Goal: Task Accomplishment & Management: Manage account settings

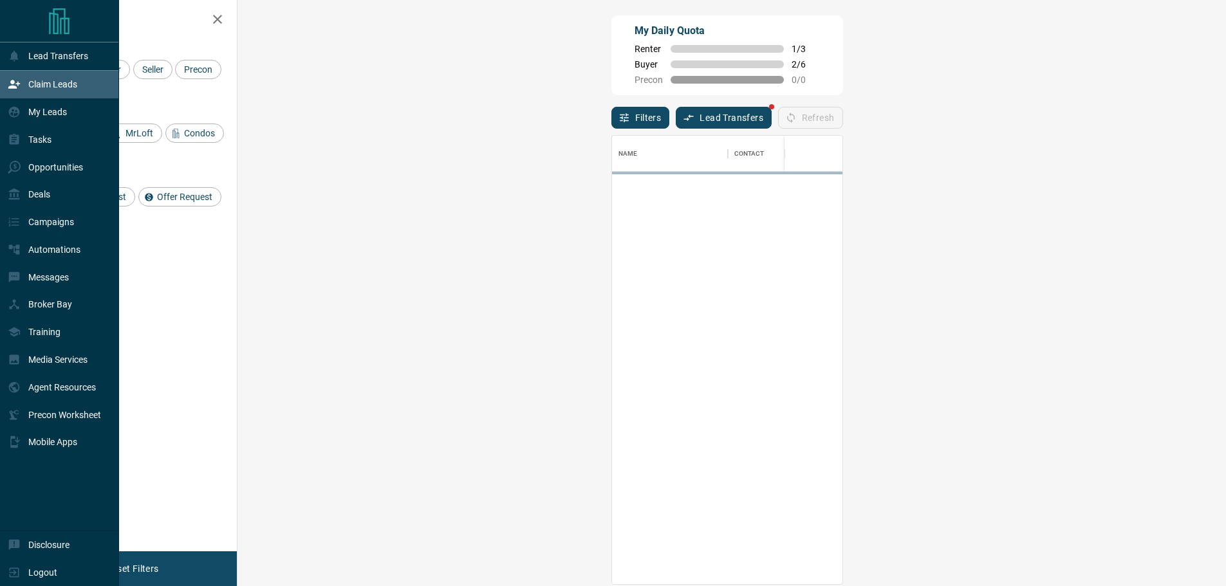
scroll to position [439, 951]
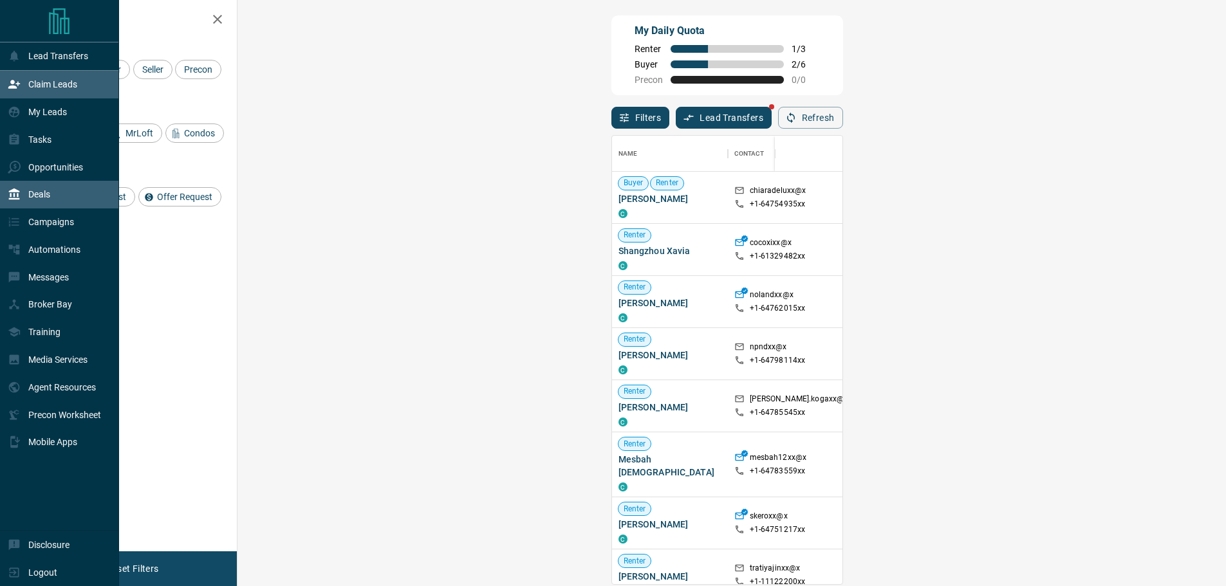
click at [28, 192] on div "Deals" at bounding box center [29, 194] width 42 height 21
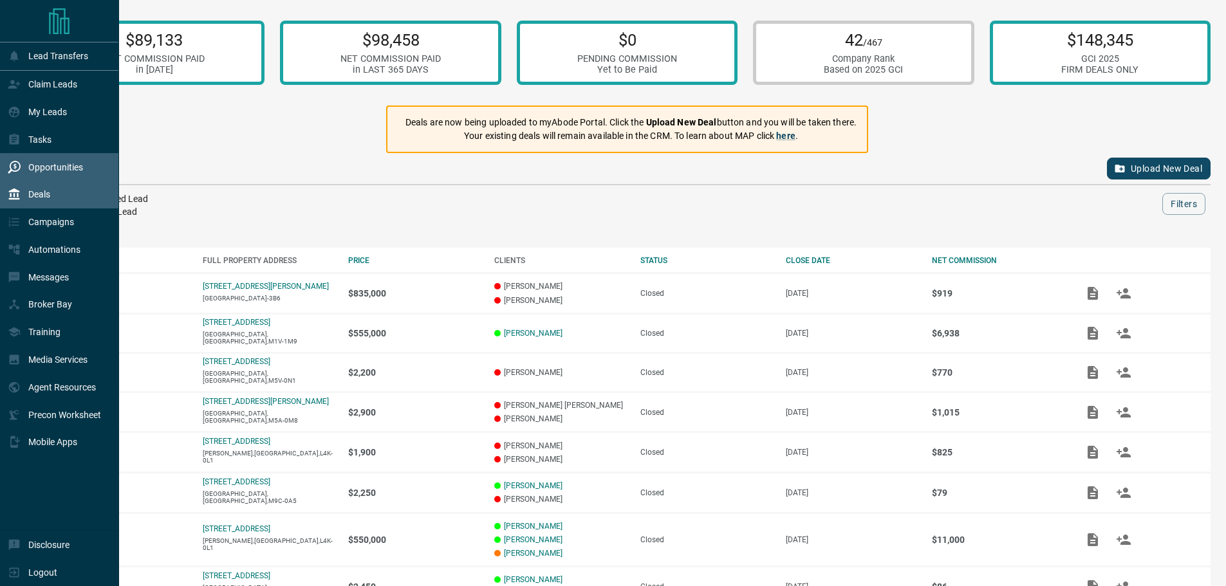
click at [30, 167] on p "Opportunities" at bounding box center [55, 167] width 55 height 10
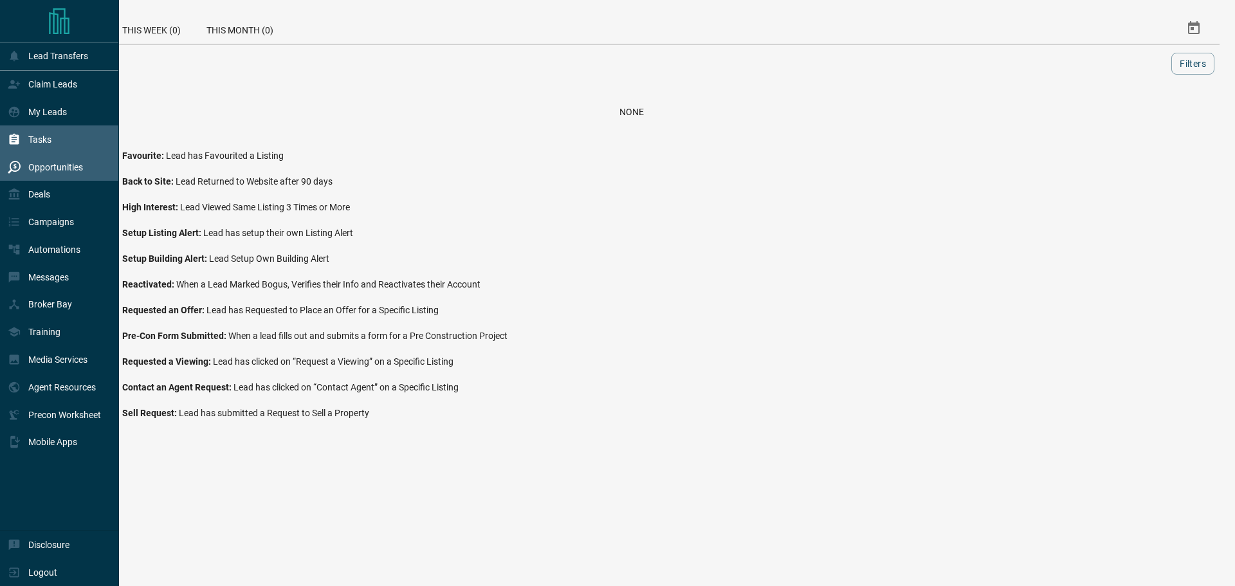
click at [46, 138] on p "Tasks" at bounding box center [39, 139] width 23 height 10
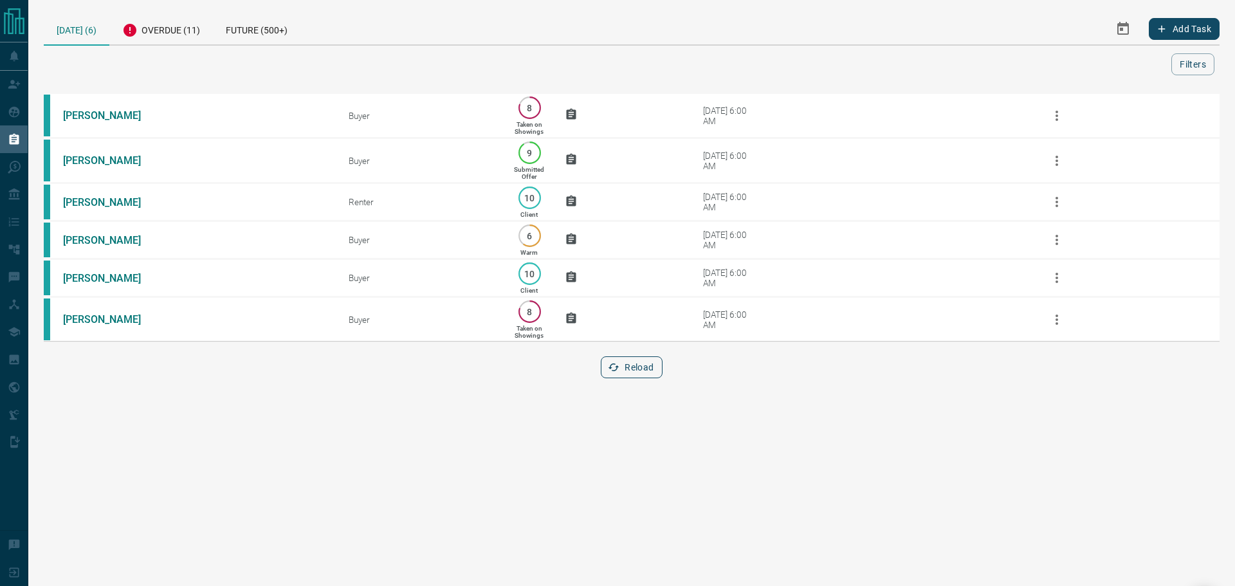
click at [641, 372] on button "Reload" at bounding box center [631, 367] width 61 height 22
click at [192, 15] on div "Overdue (11)" at bounding box center [161, 29] width 104 height 32
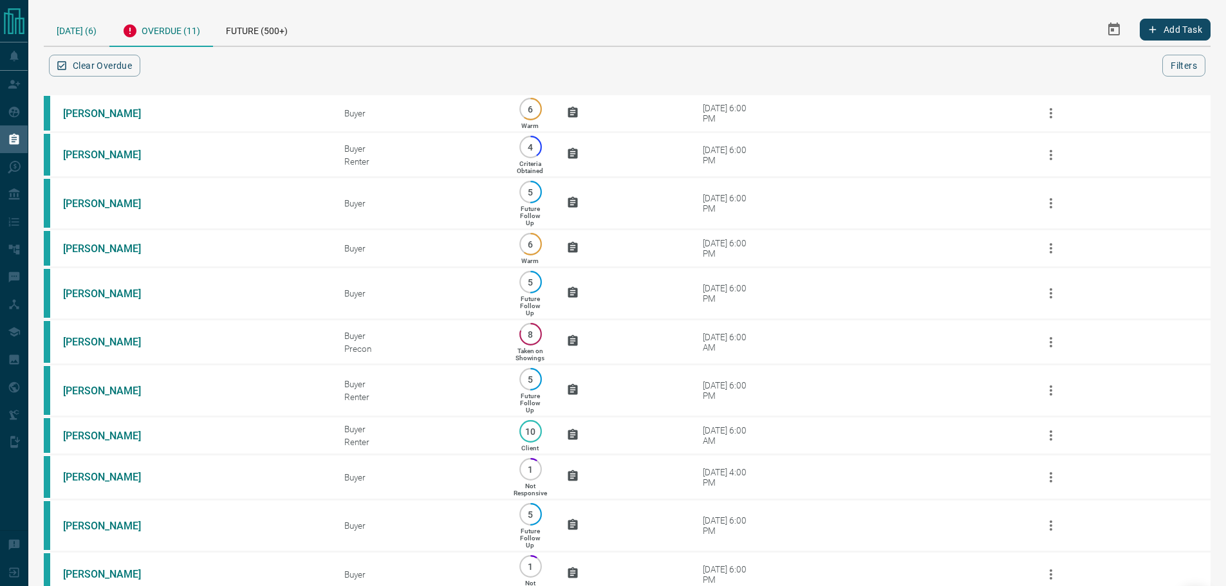
click at [94, 30] on div "[DATE] (6)" at bounding box center [77, 29] width 66 height 33
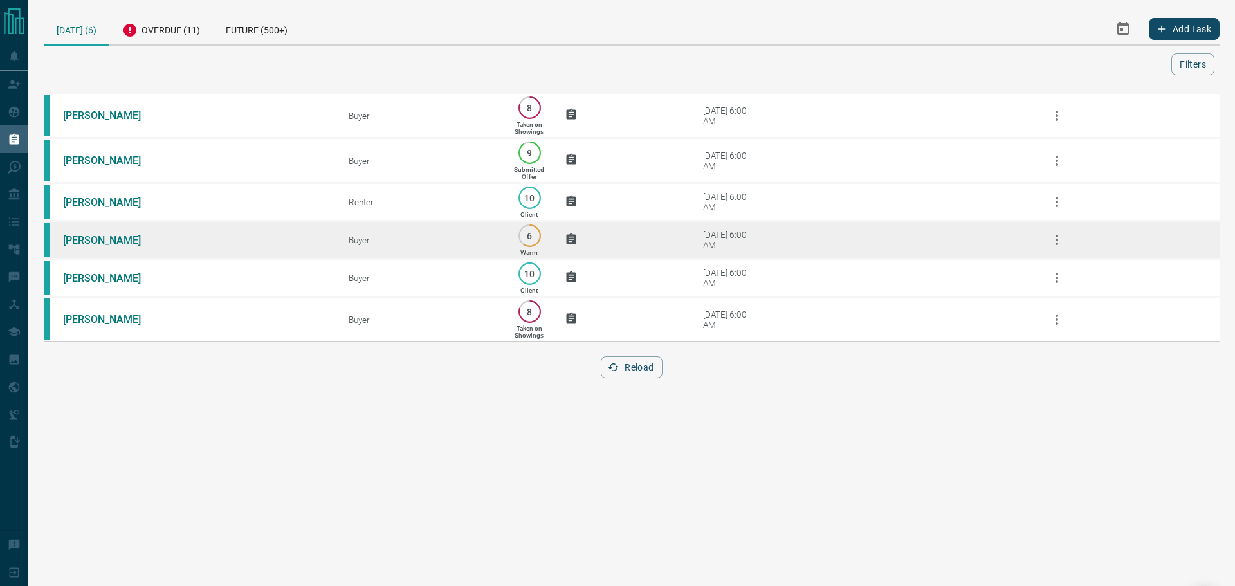
click at [261, 249] on td "[PERSON_NAME]" at bounding box center [187, 240] width 286 height 38
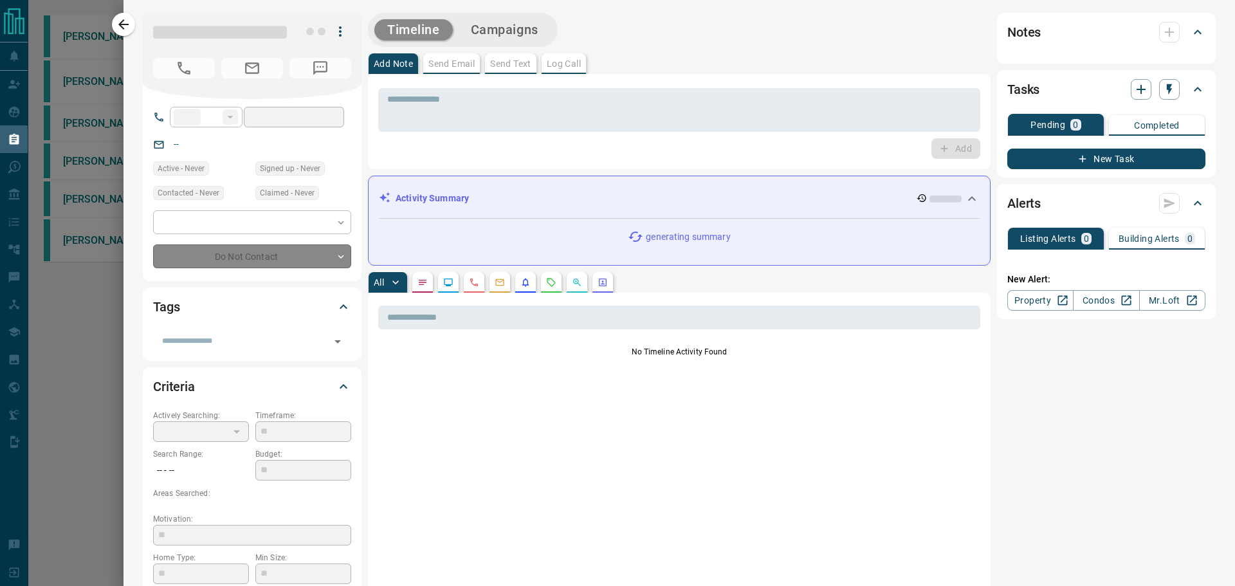
type input "**"
type input "**********"
type input "*"
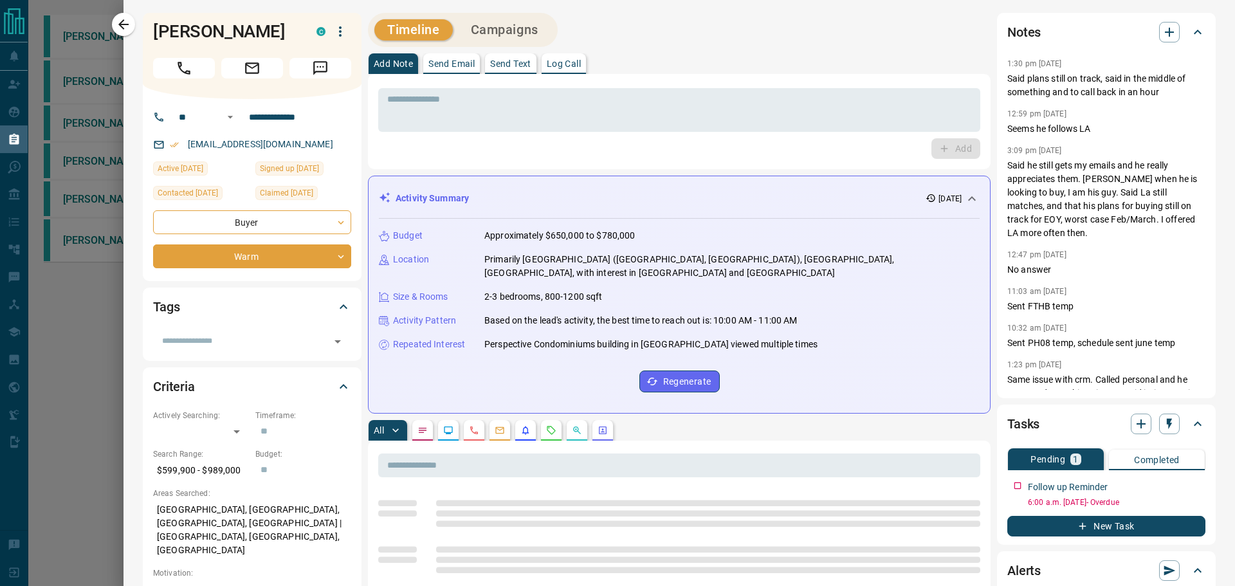
click at [1185, 475] on div "Follow up Reminder 6:00 a.m. [DATE] - Overdue" at bounding box center [1107, 489] width 198 height 38
click at [1192, 484] on icon "button" at bounding box center [1197, 484] width 10 height 10
click at [1181, 504] on li "Edit" at bounding box center [1167, 508] width 57 height 19
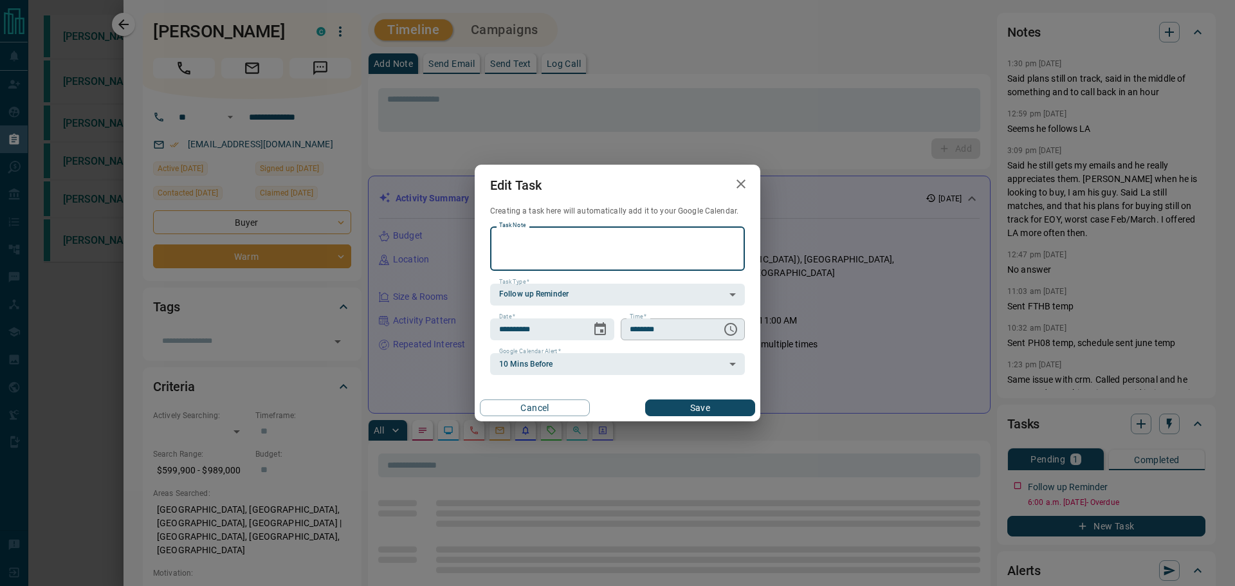
click at [719, 331] on button "Choose time, selected time is 6:00 AM" at bounding box center [731, 330] width 26 height 26
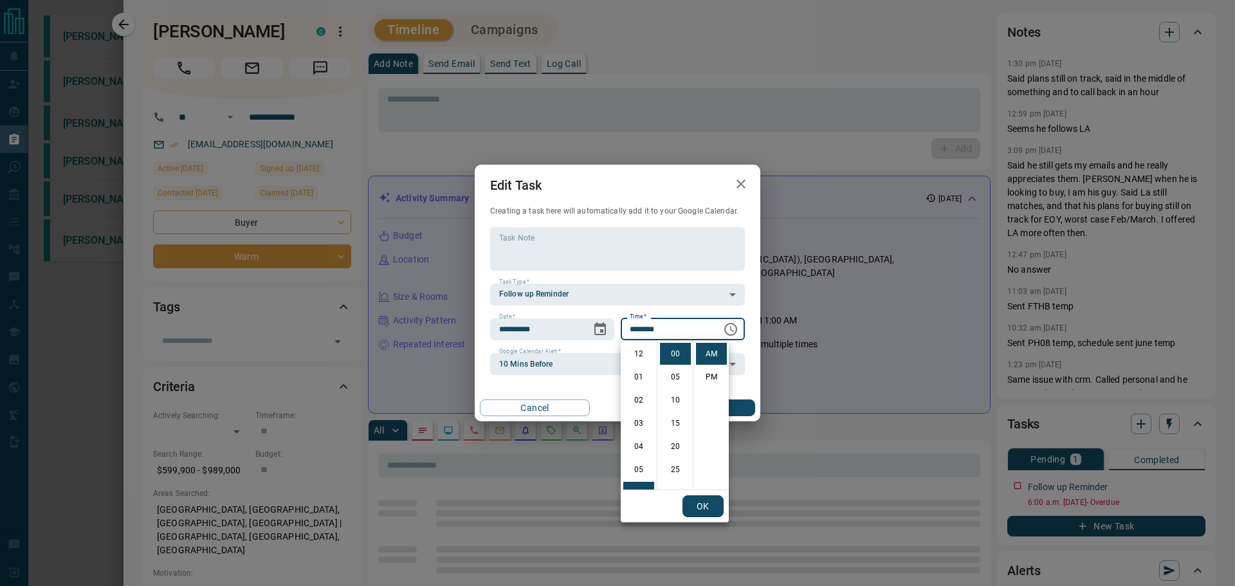
scroll to position [139, 0]
click at [718, 383] on li "PM" at bounding box center [711, 377] width 31 height 22
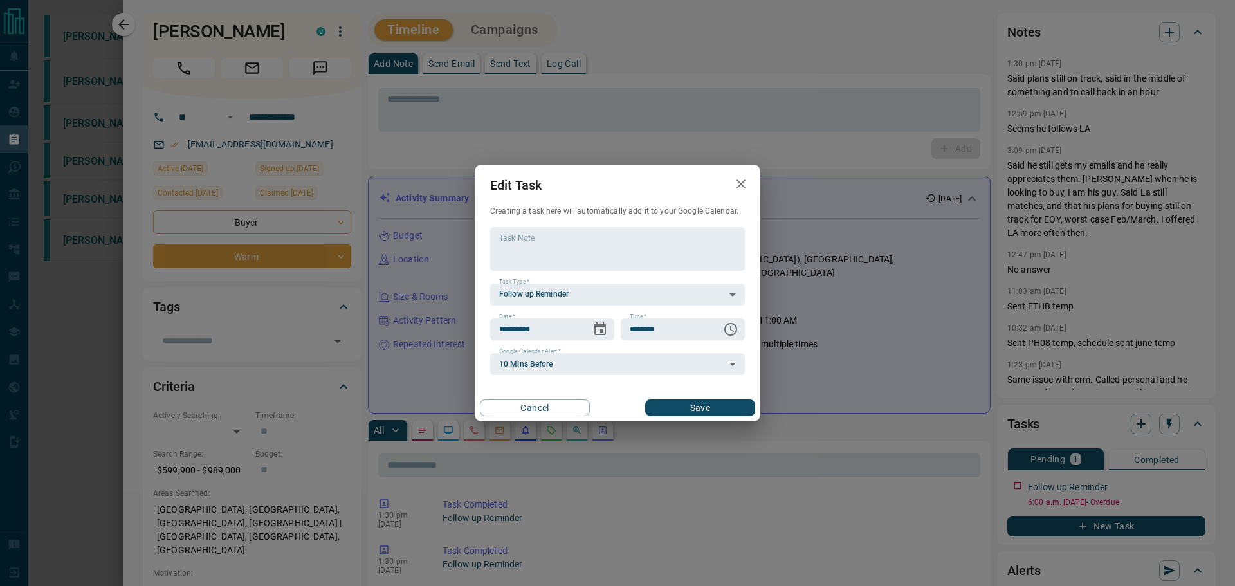
type input "********"
click at [737, 422] on div "**********" at bounding box center [617, 293] width 1235 height 586
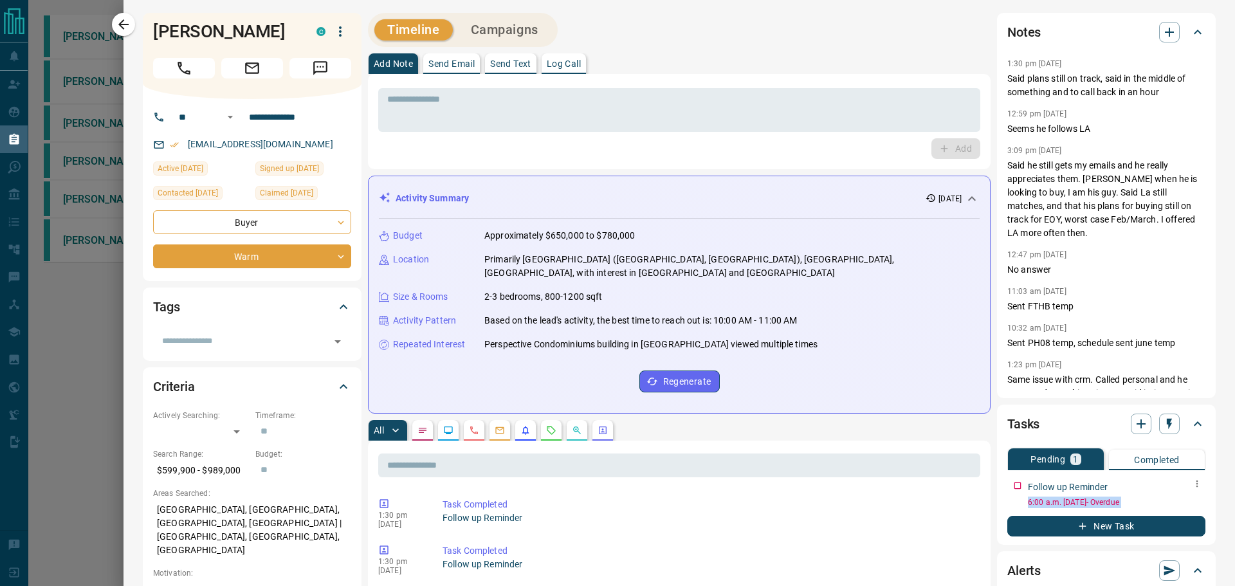
click at [1180, 483] on div "Follow up Reminder 6:00 a.m. [DATE] - Overdue" at bounding box center [1107, 491] width 198 height 33
click at [1191, 489] on button "button" at bounding box center [1197, 483] width 17 height 17
click at [1174, 504] on li "Edit" at bounding box center [1167, 508] width 57 height 19
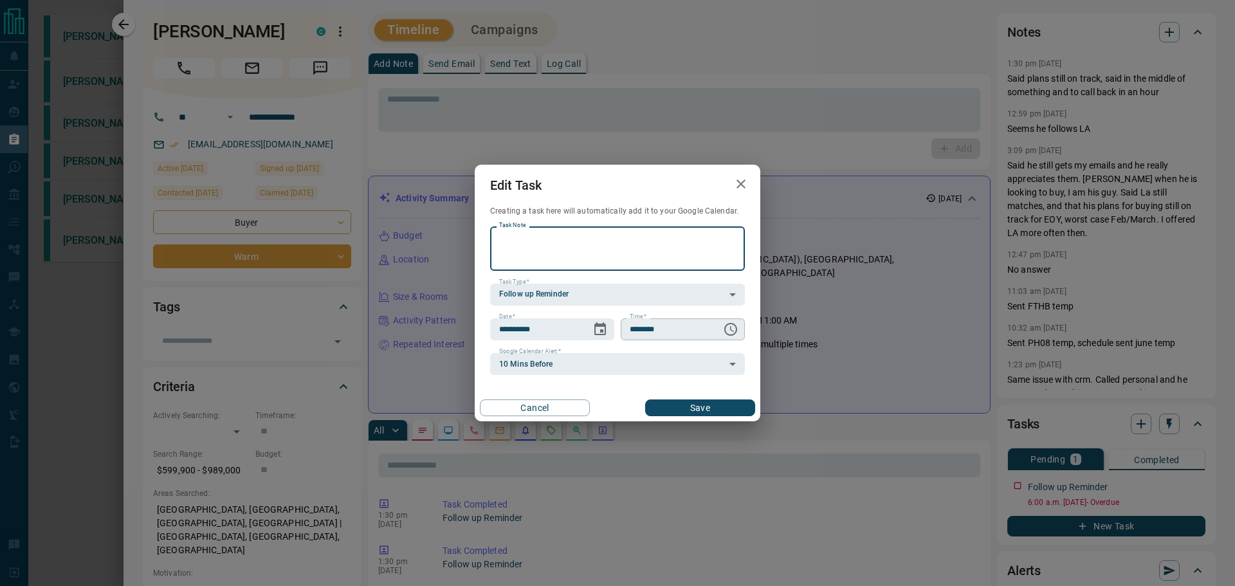
click at [731, 329] on icon "Choose time, selected time is 6:00 AM" at bounding box center [732, 329] width 4 height 6
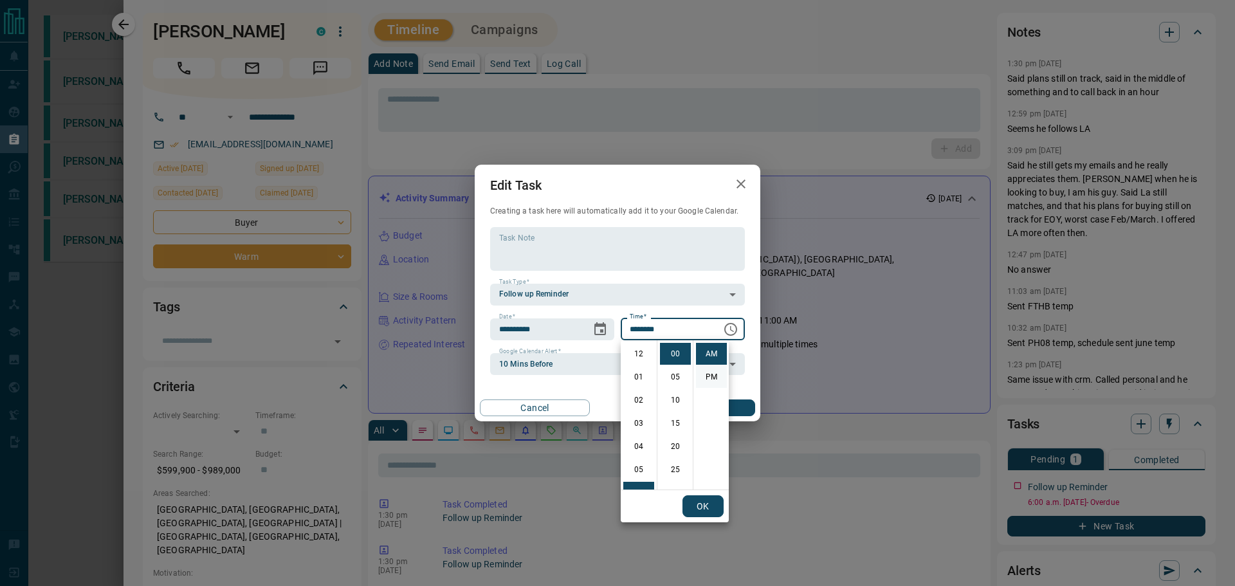
scroll to position [139, 0]
click at [713, 375] on li "PM" at bounding box center [711, 377] width 31 height 22
type input "********"
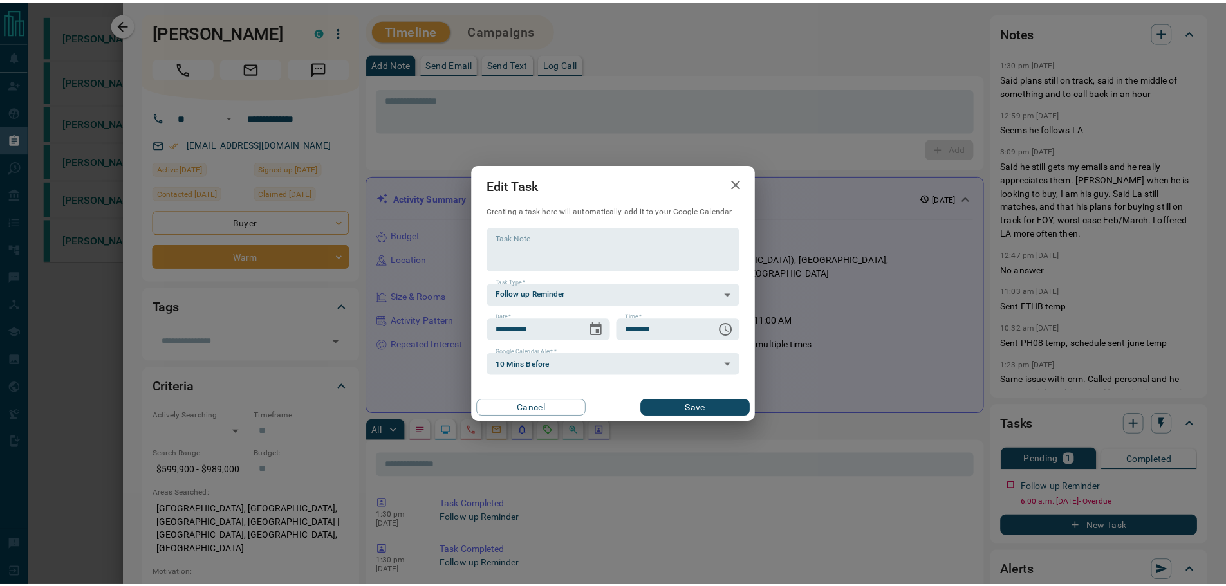
scroll to position [19, 0]
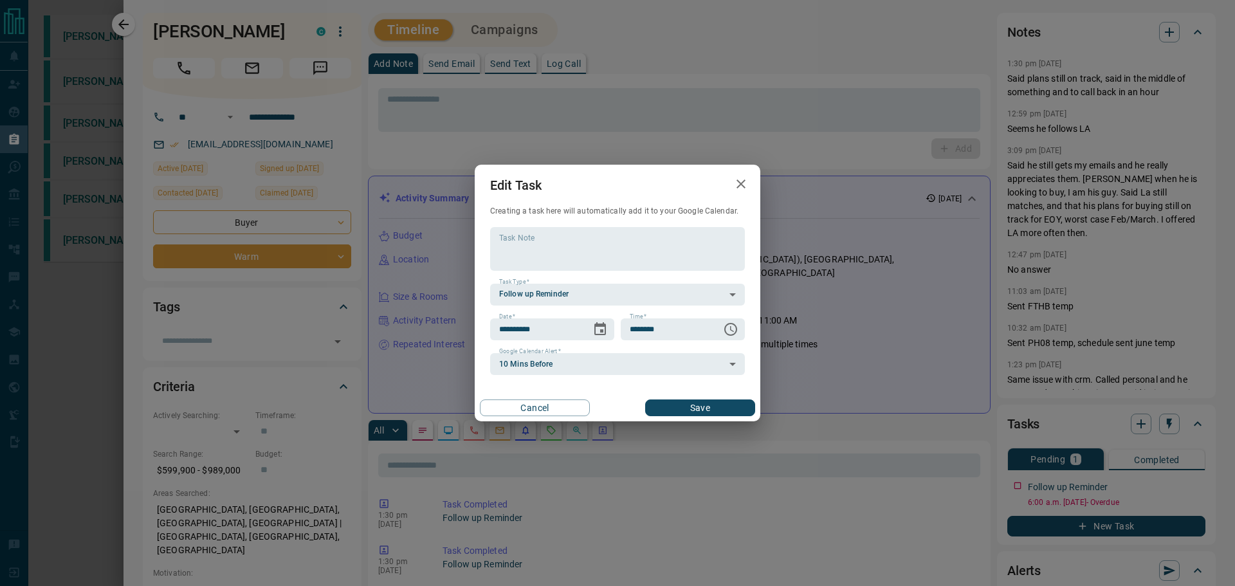
click at [724, 403] on button "Save" at bounding box center [700, 408] width 110 height 17
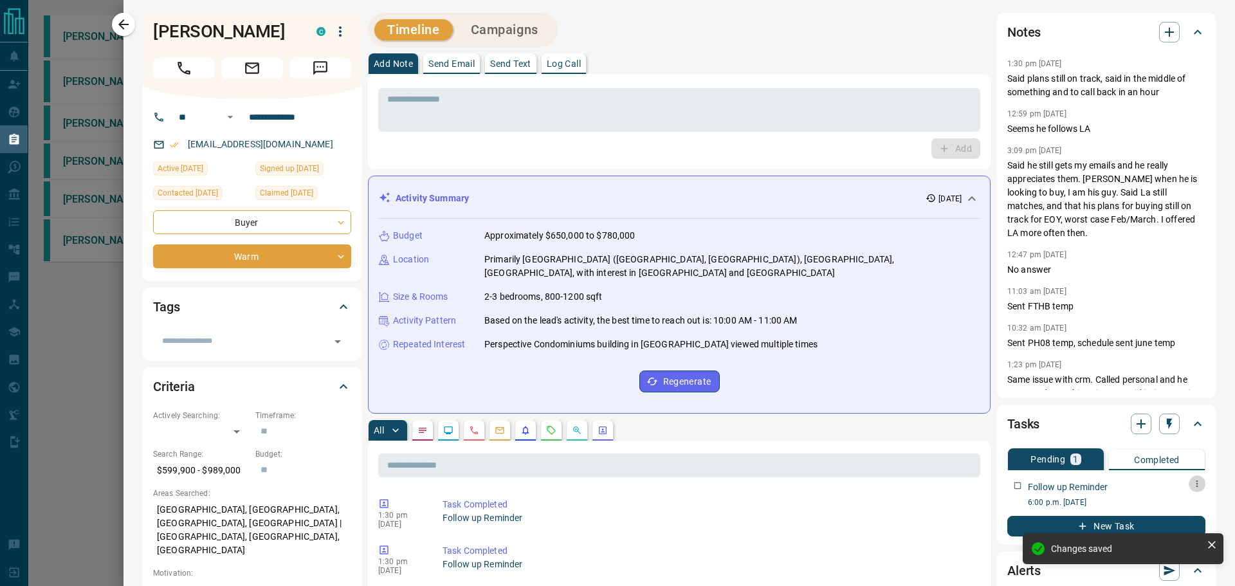
click at [1197, 484] on icon "button" at bounding box center [1198, 484] width 2 height 7
click at [1180, 500] on li "Edit" at bounding box center [1167, 508] width 57 height 19
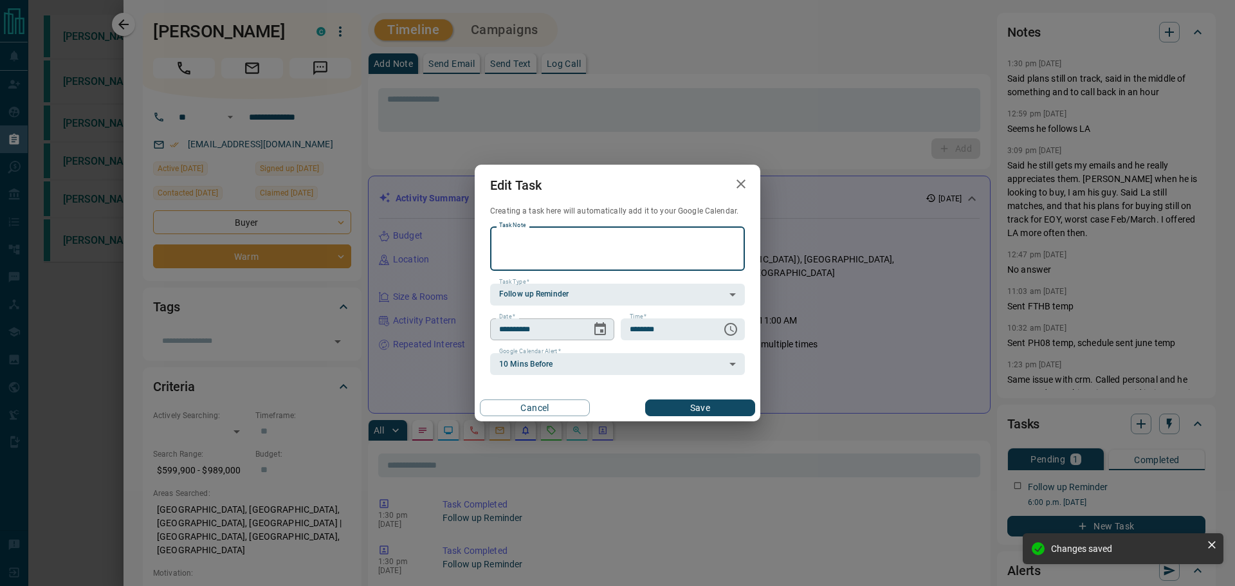
click at [608, 328] on button "Choose date, selected date is Oct 14, 2025" at bounding box center [600, 330] width 26 height 26
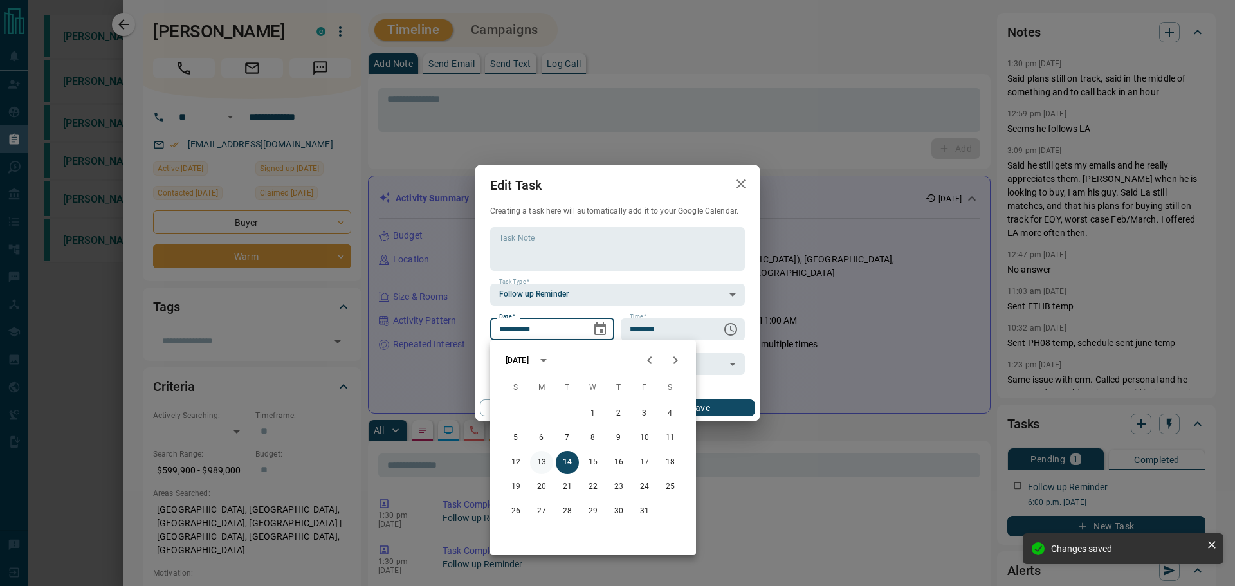
click at [544, 466] on button "13" at bounding box center [541, 462] width 23 height 23
type input "**********"
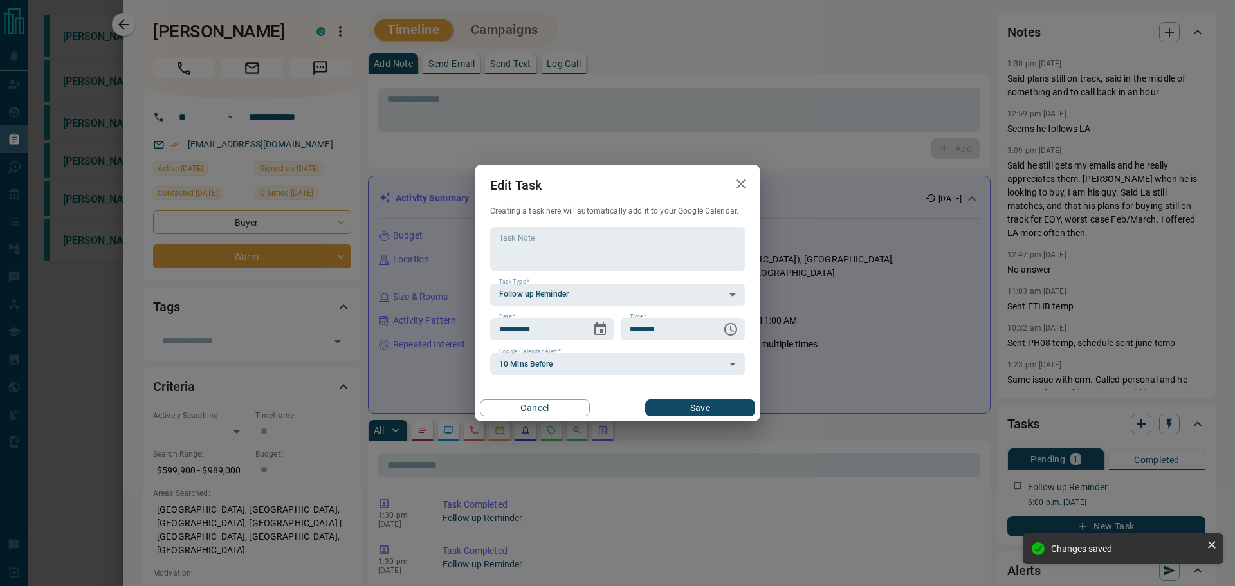
click at [702, 399] on div "Cancel Save" at bounding box center [618, 407] width 286 height 27
click at [703, 413] on button "Save" at bounding box center [700, 408] width 110 height 17
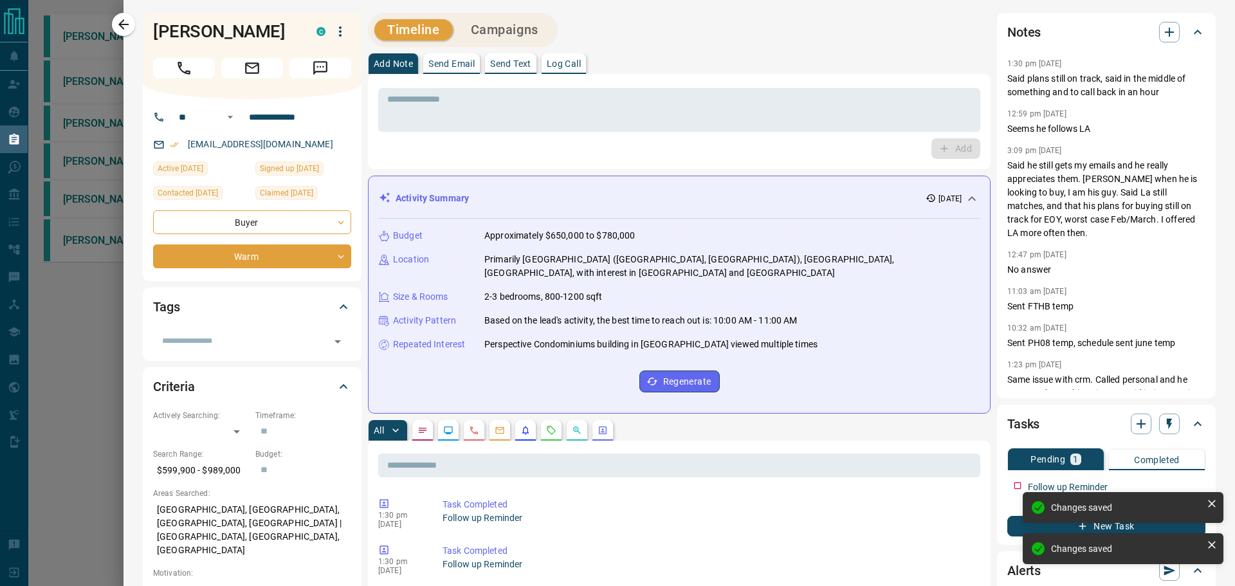
click at [127, 27] on icon "button" at bounding box center [123, 24] width 15 height 15
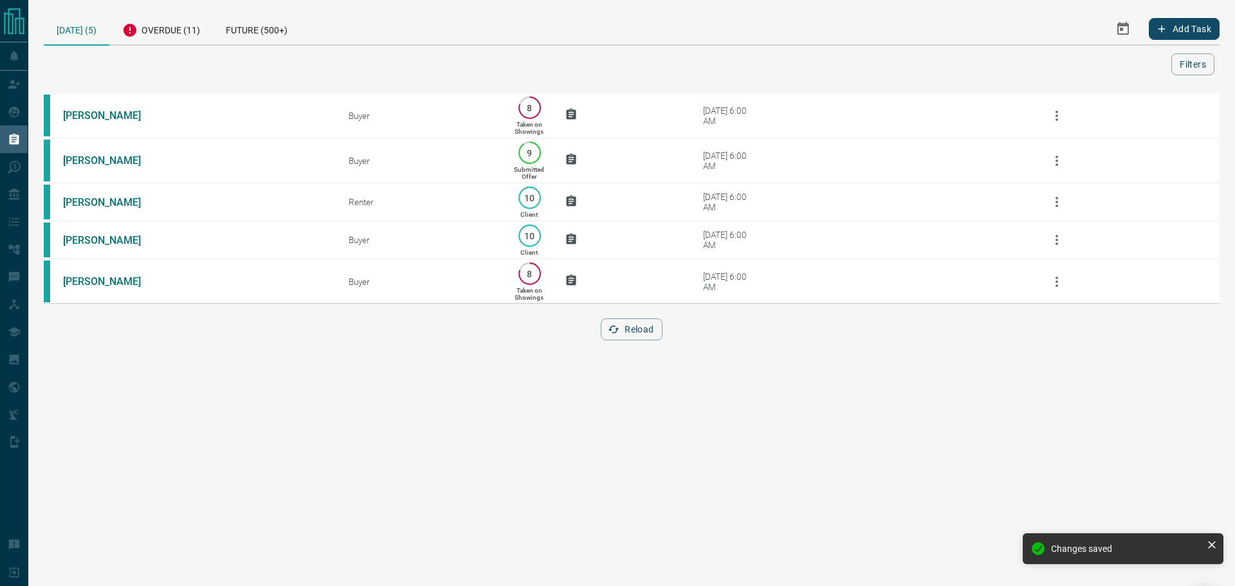
click at [622, 327] on div "[PERSON_NAME] Buyer 8 Taken on Showings [DATE] 6:00 AM [PERSON_NAME] Buyer 9 Su…" at bounding box center [632, 224] width 1176 height 264
click at [645, 355] on div "[PERSON_NAME] Buyer 8 Taken on Showings [DATE] 6:00 AM [PERSON_NAME] Buyer 9 Su…" at bounding box center [632, 224] width 1176 height 264
click at [640, 340] on button "Reload" at bounding box center [631, 329] width 61 height 22
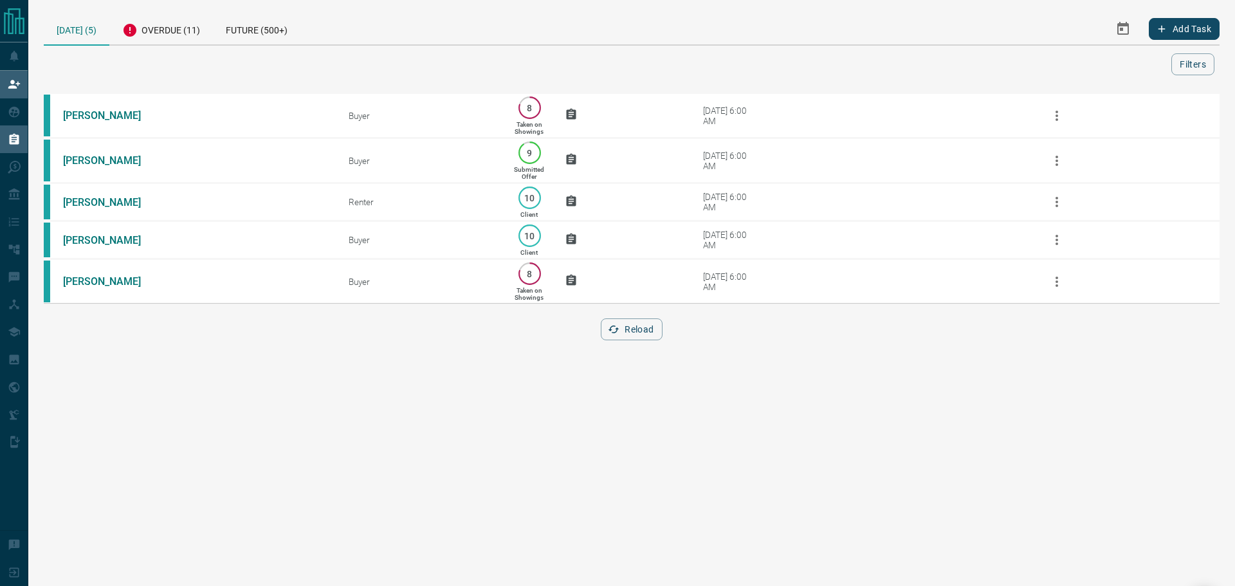
click at [3, 83] on div "Claim Leads" at bounding box center [59, 85] width 119 height 28
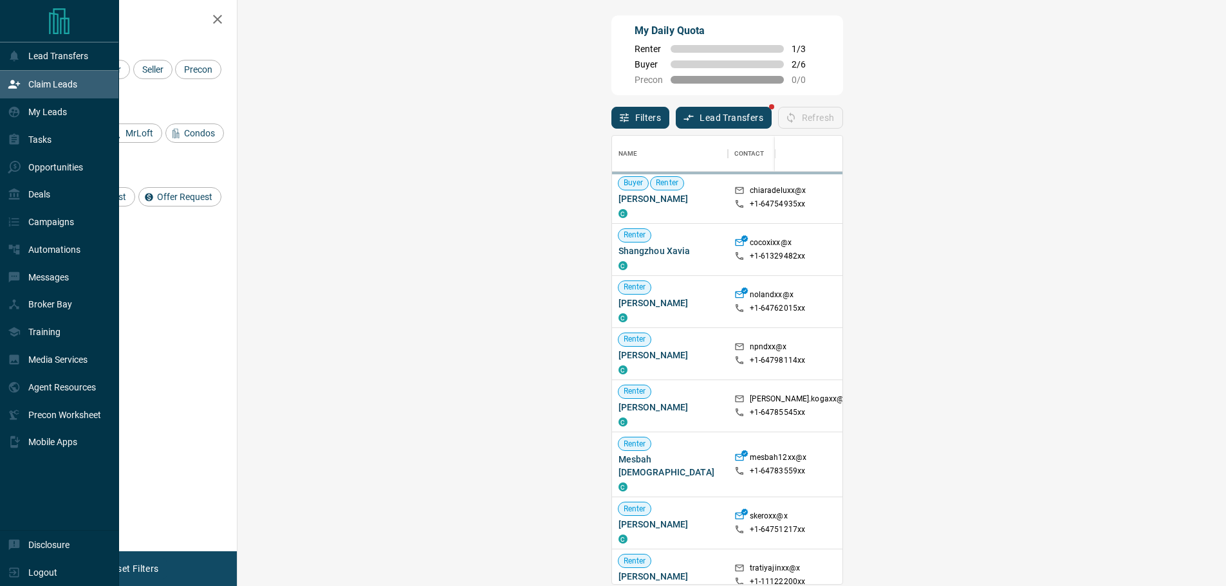
scroll to position [439, 951]
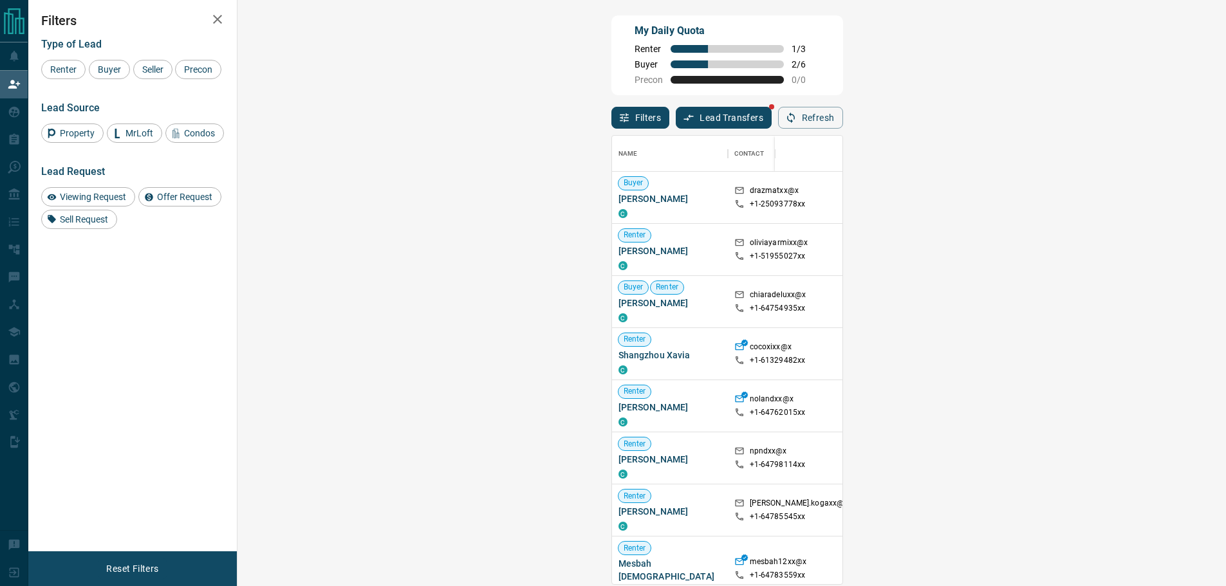
click at [1109, 256] on span "Viewing Request ( 1 )" at bounding box center [1144, 249] width 71 height 13
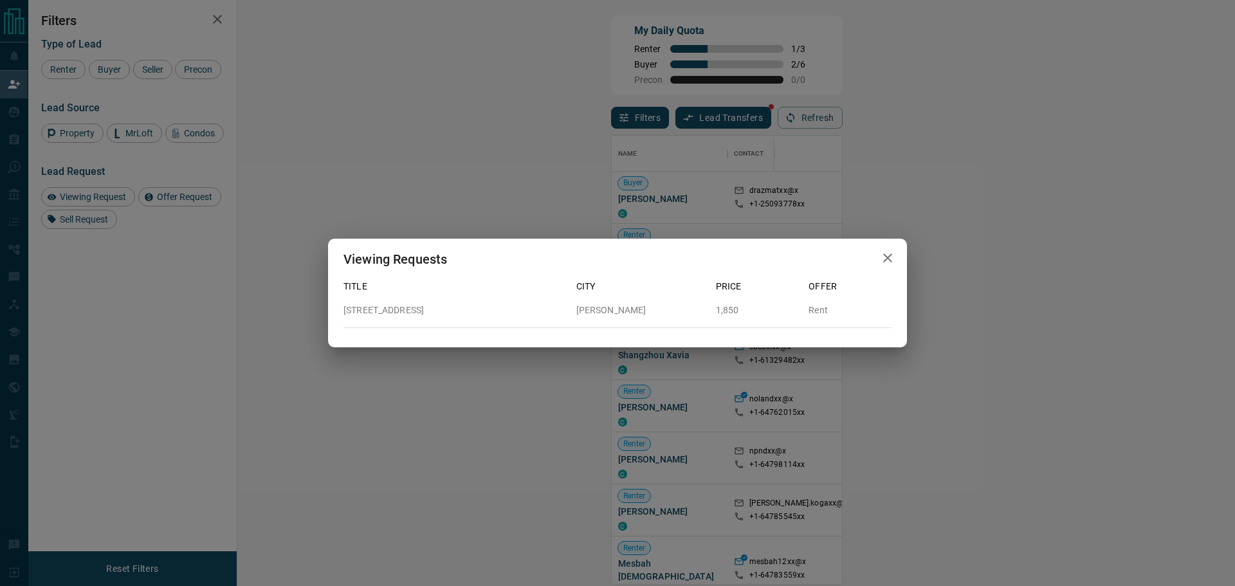
click at [893, 272] on div "Viewing Requests" at bounding box center [617, 259] width 579 height 41
click at [892, 264] on icon "button" at bounding box center [887, 257] width 15 height 15
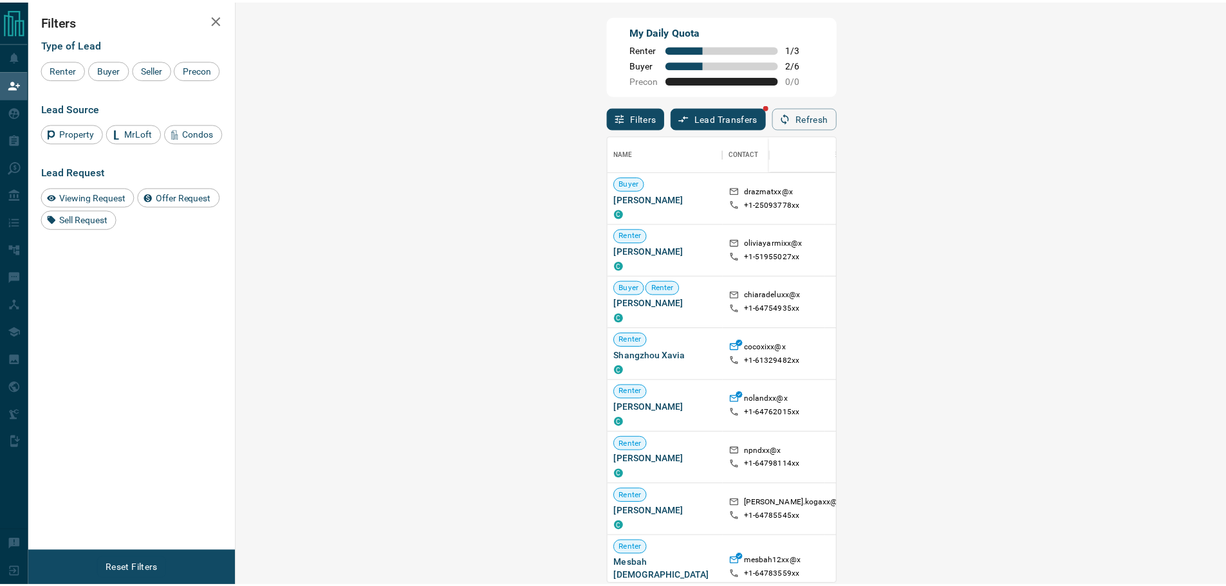
scroll to position [10, 10]
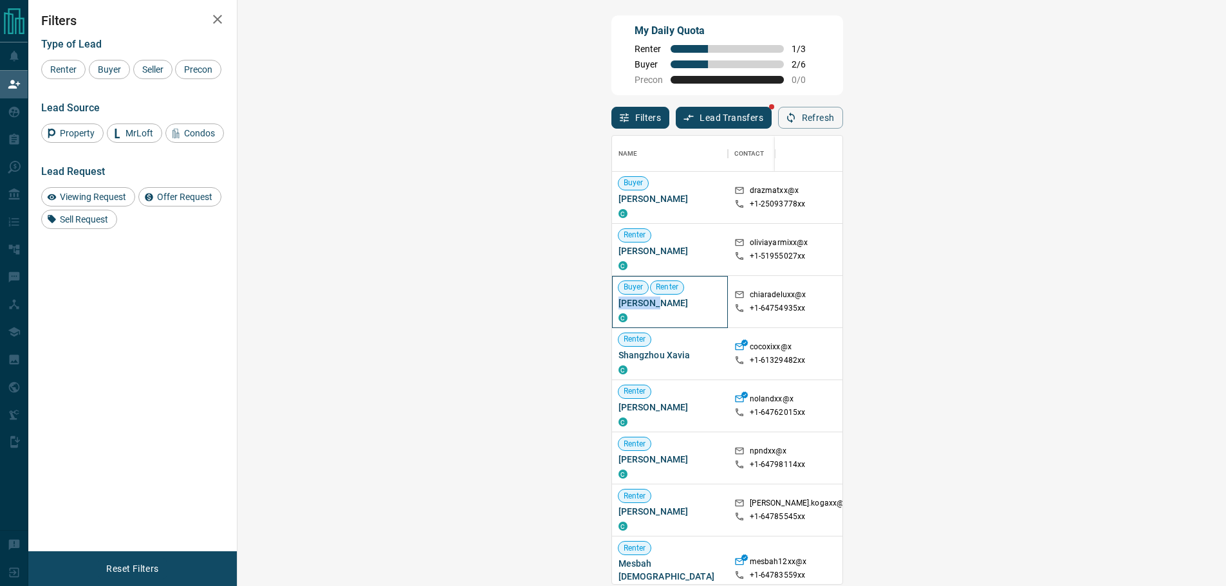
drag, startPoint x: 294, startPoint y: 302, endPoint x: 248, endPoint y: 302, distance: 46.3
click at [612, 302] on div "Buyer Renter [PERSON_NAME]" at bounding box center [670, 302] width 116 height 52
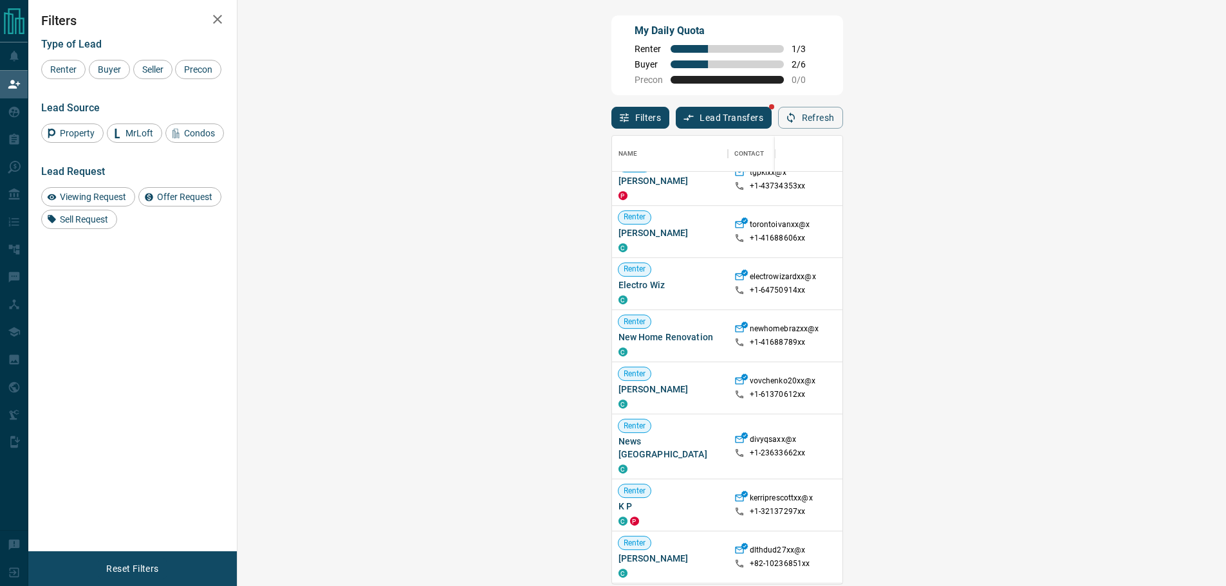
scroll to position [890, 0]
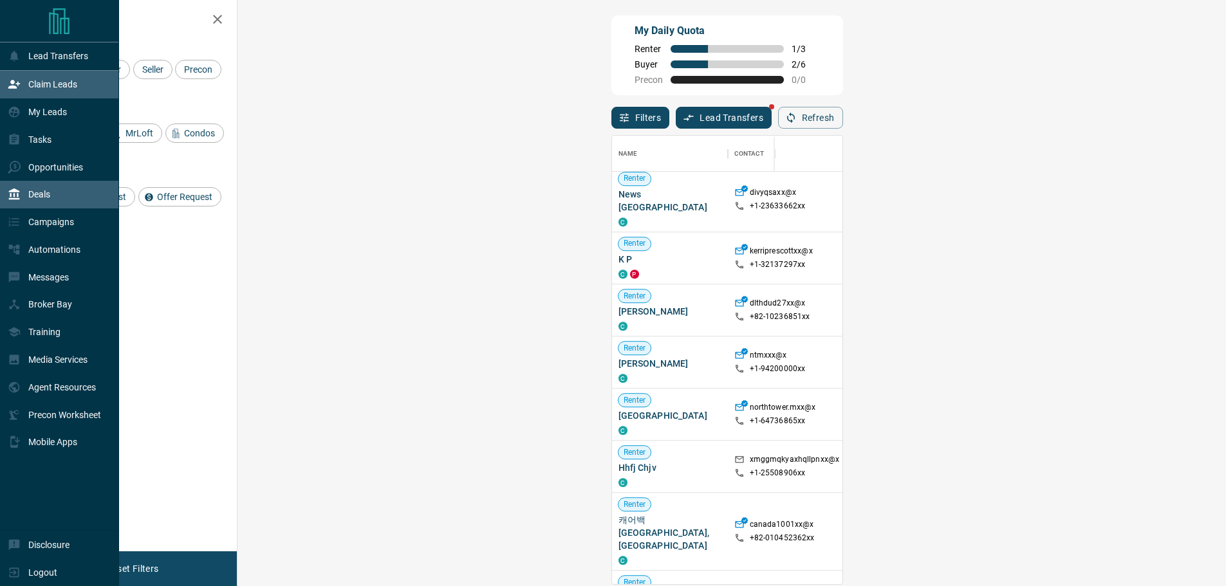
click at [12, 194] on icon at bounding box center [14, 195] width 11 height 12
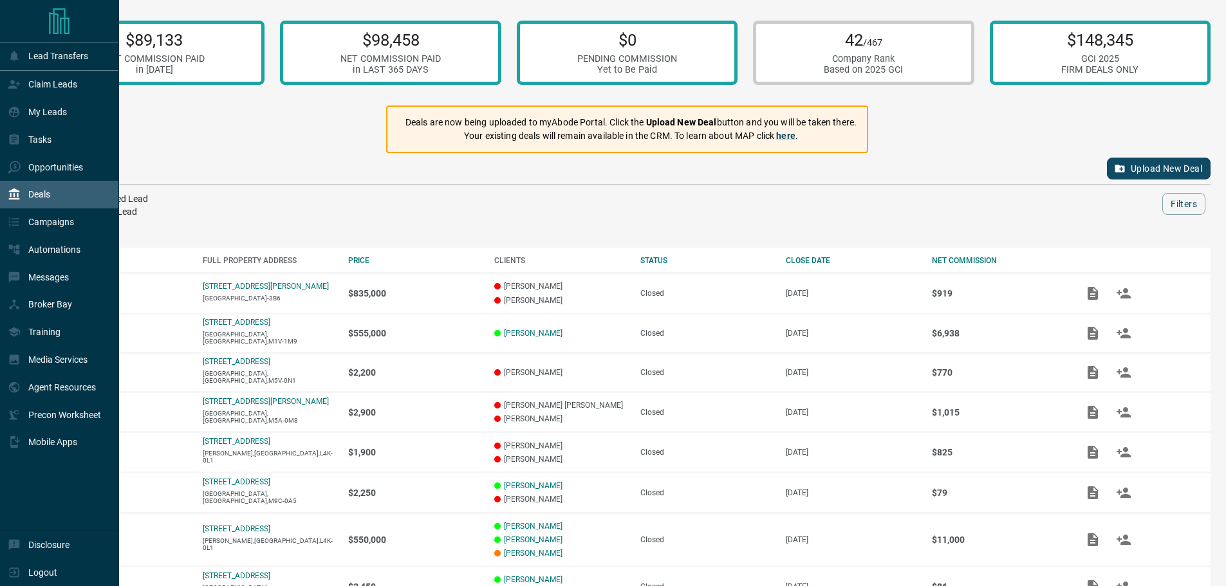
click at [64, 70] on hr at bounding box center [59, 70] width 118 height 1
click at [55, 87] on p "Claim Leads" at bounding box center [52, 84] width 49 height 10
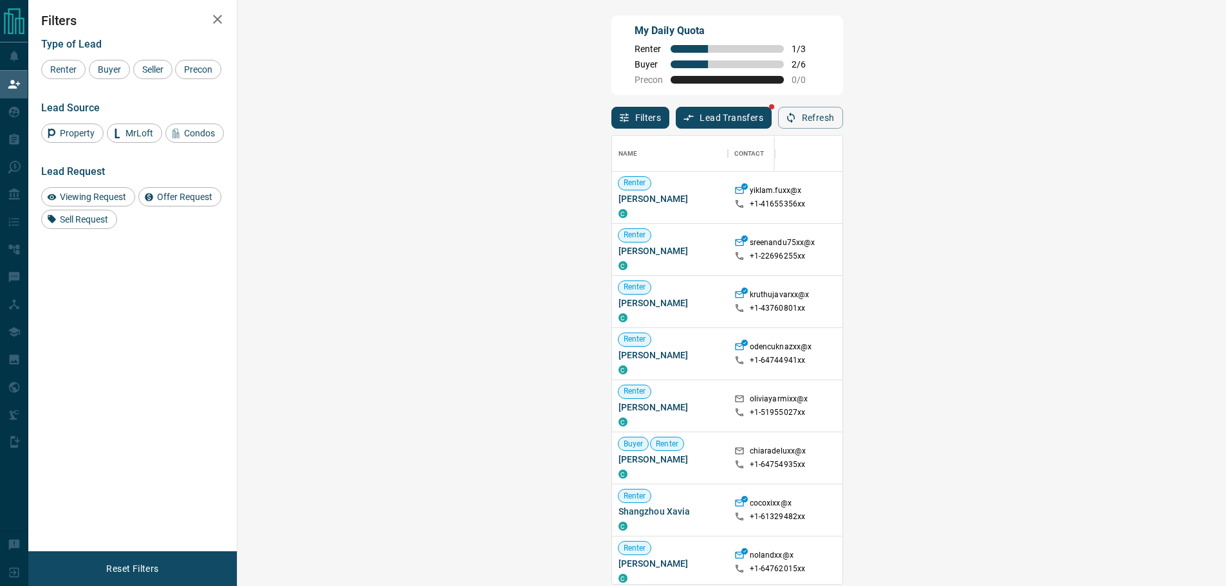
scroll to position [439, 951]
